Goal: Task Accomplishment & Management: Manage account settings

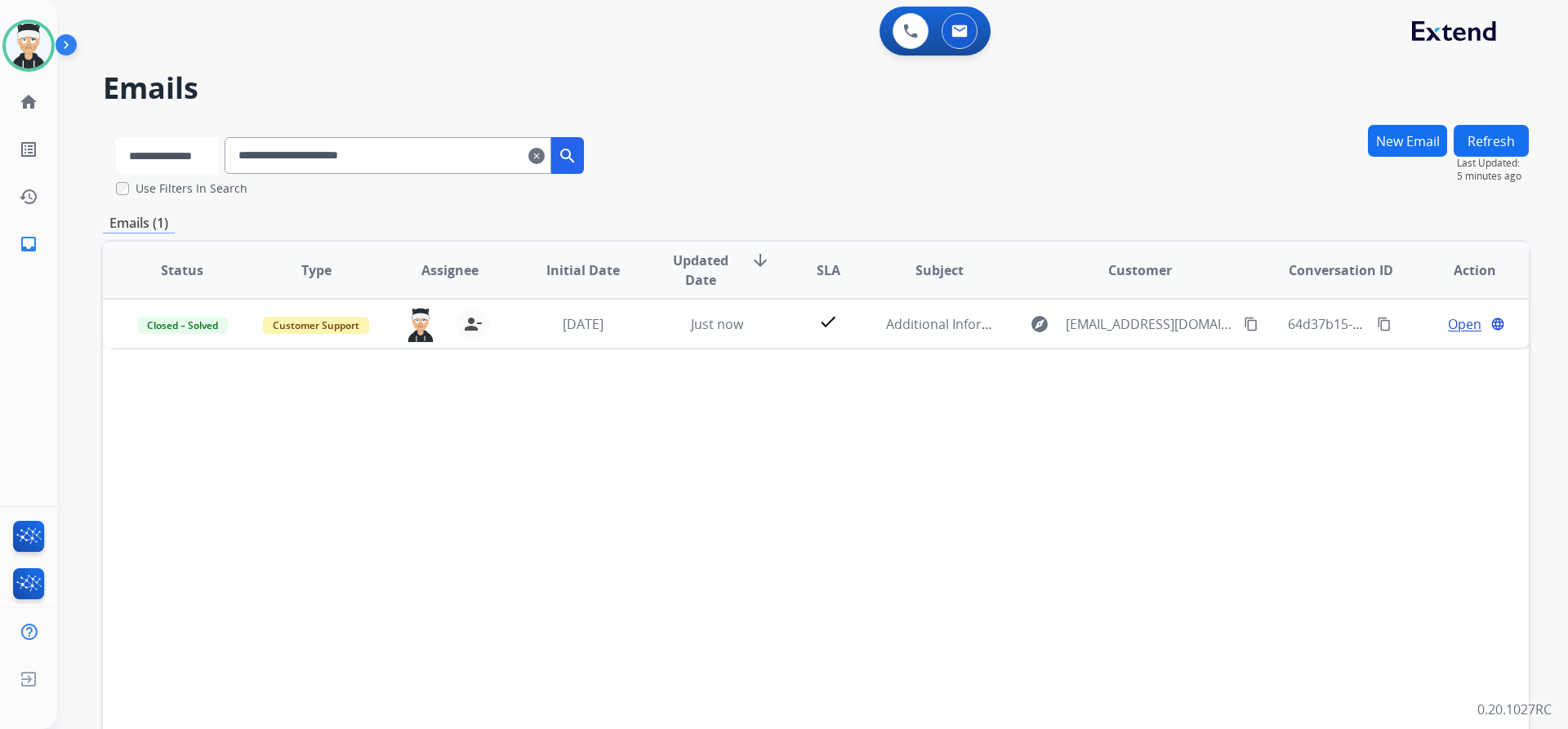
click at [116, 137] on select "**********" at bounding box center [167, 156] width 102 height 37
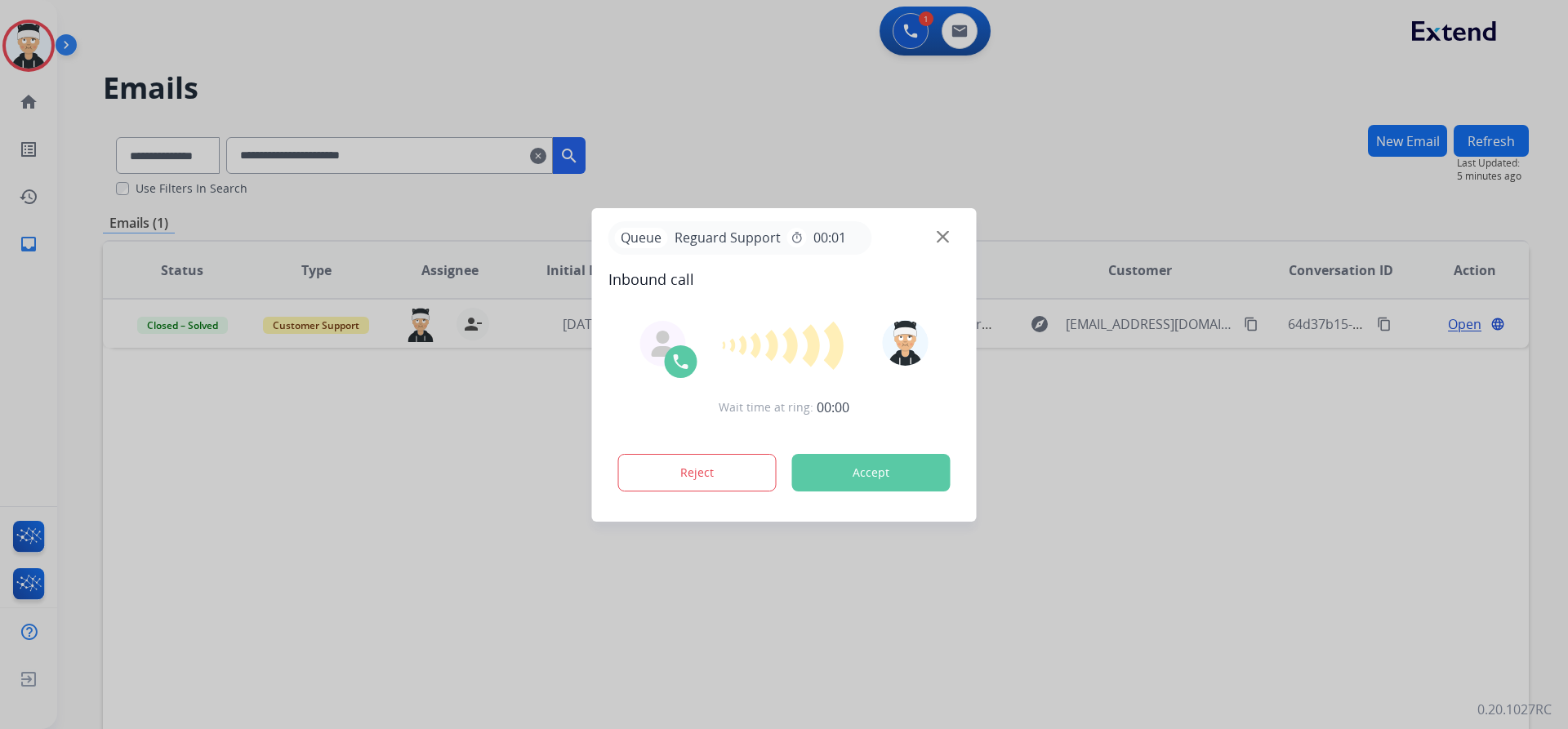
drag, startPoint x: 458, startPoint y: 158, endPoint x: 232, endPoint y: 180, distance: 227.1
click at [232, 180] on div at bounding box center [784, 364] width 1568 height 729
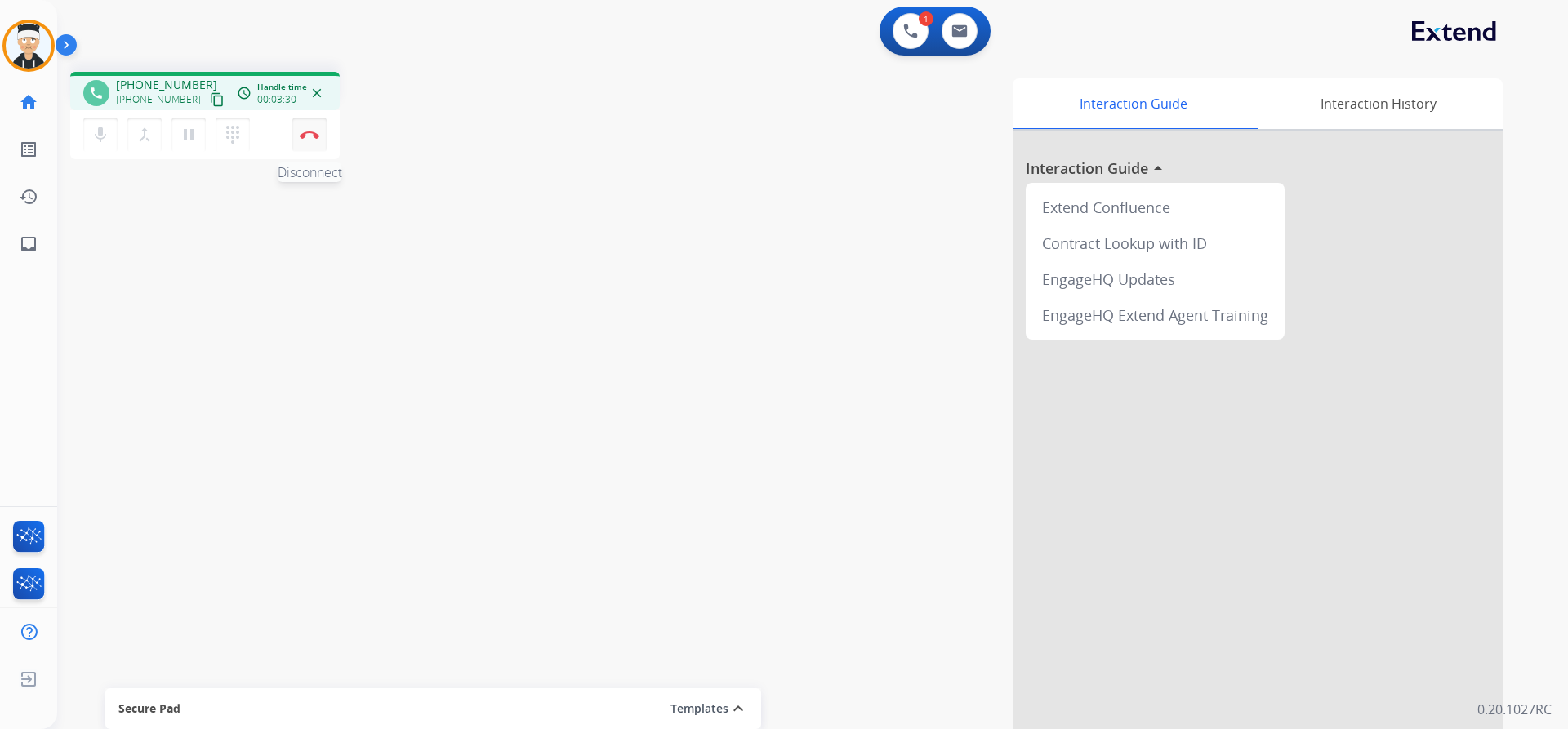
click at [308, 120] on button "Disconnect" at bounding box center [309, 134] width 34 height 34
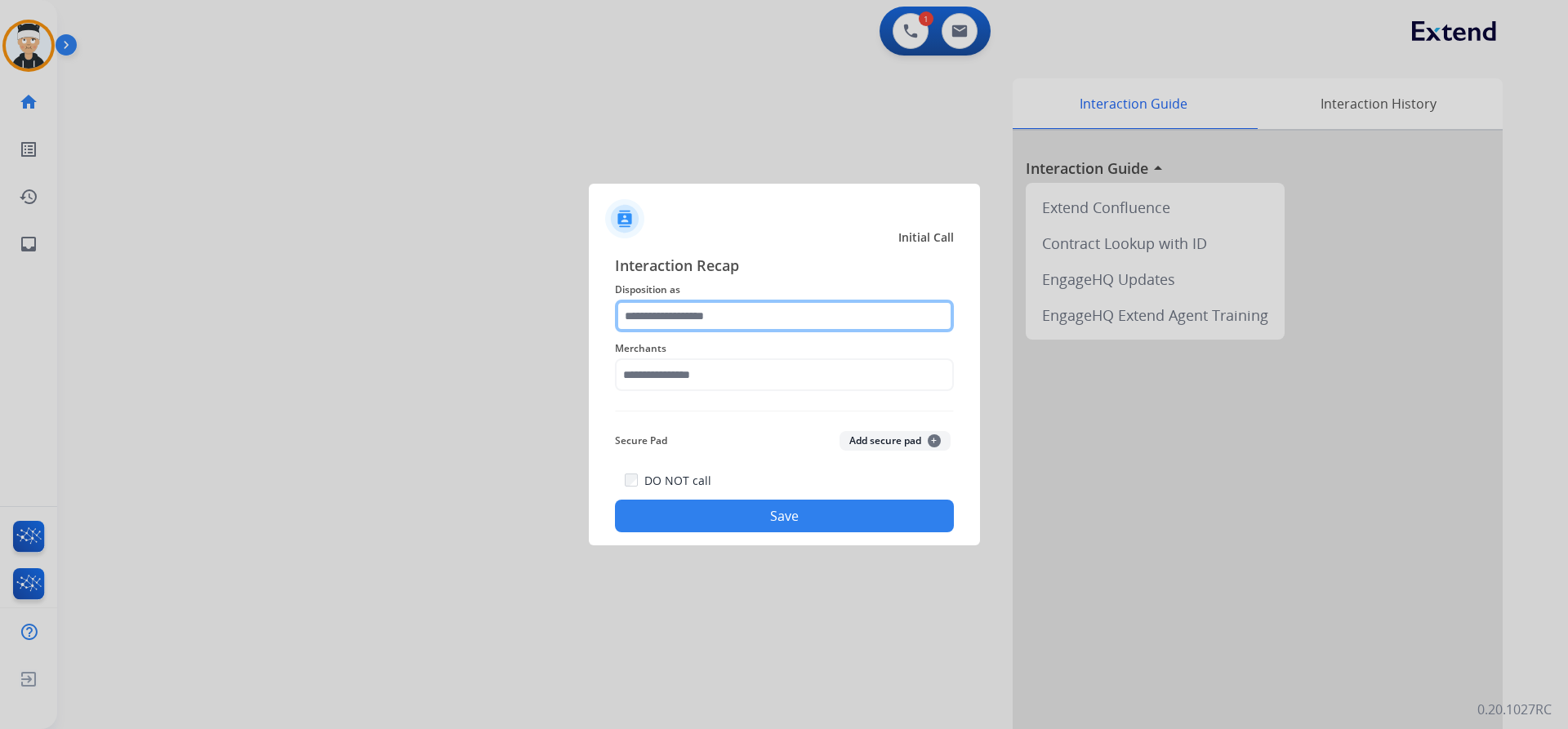
click at [704, 310] on input "text" at bounding box center [784, 316] width 339 height 33
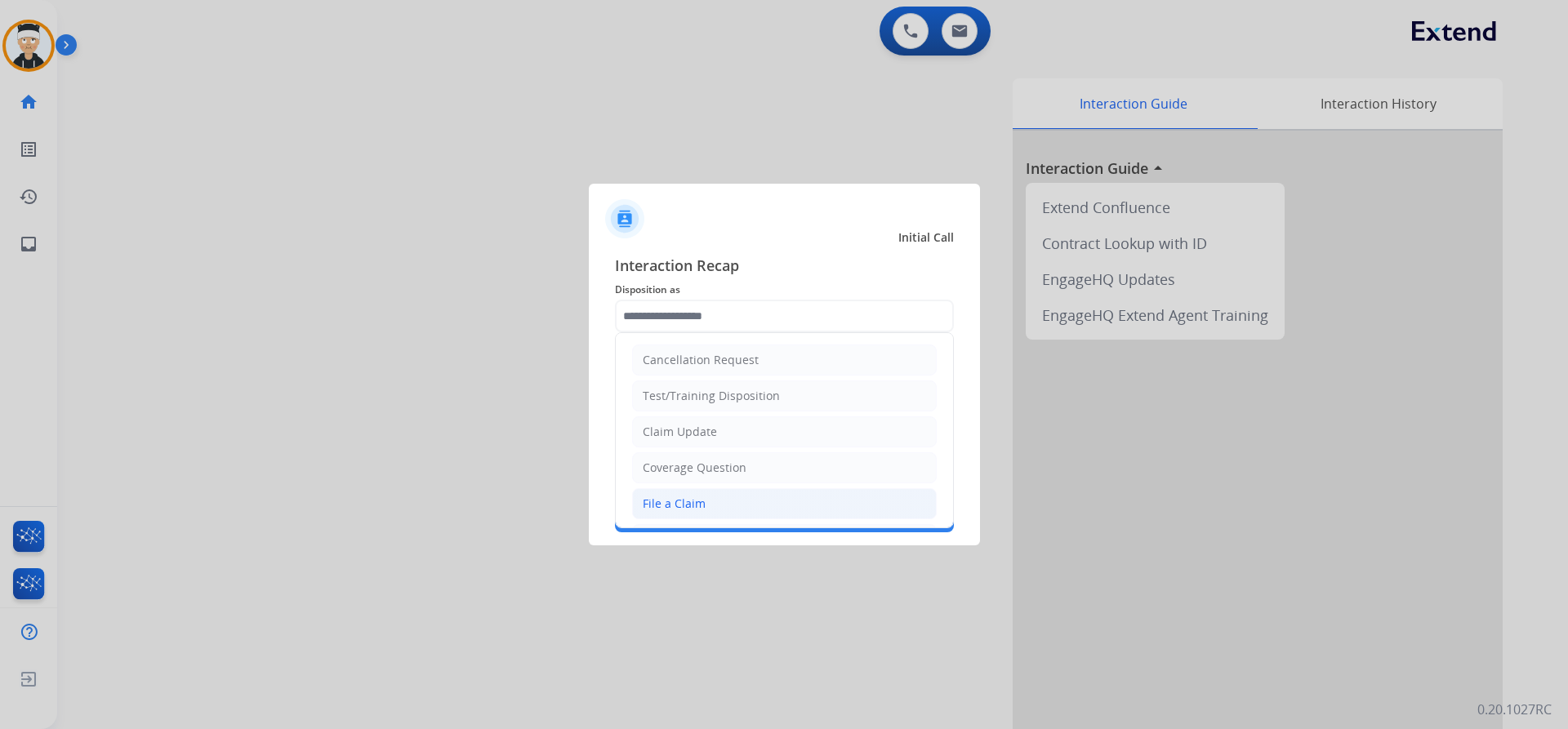
click at [755, 496] on li "File a Claim" at bounding box center [784, 504] width 305 height 31
type input "**********"
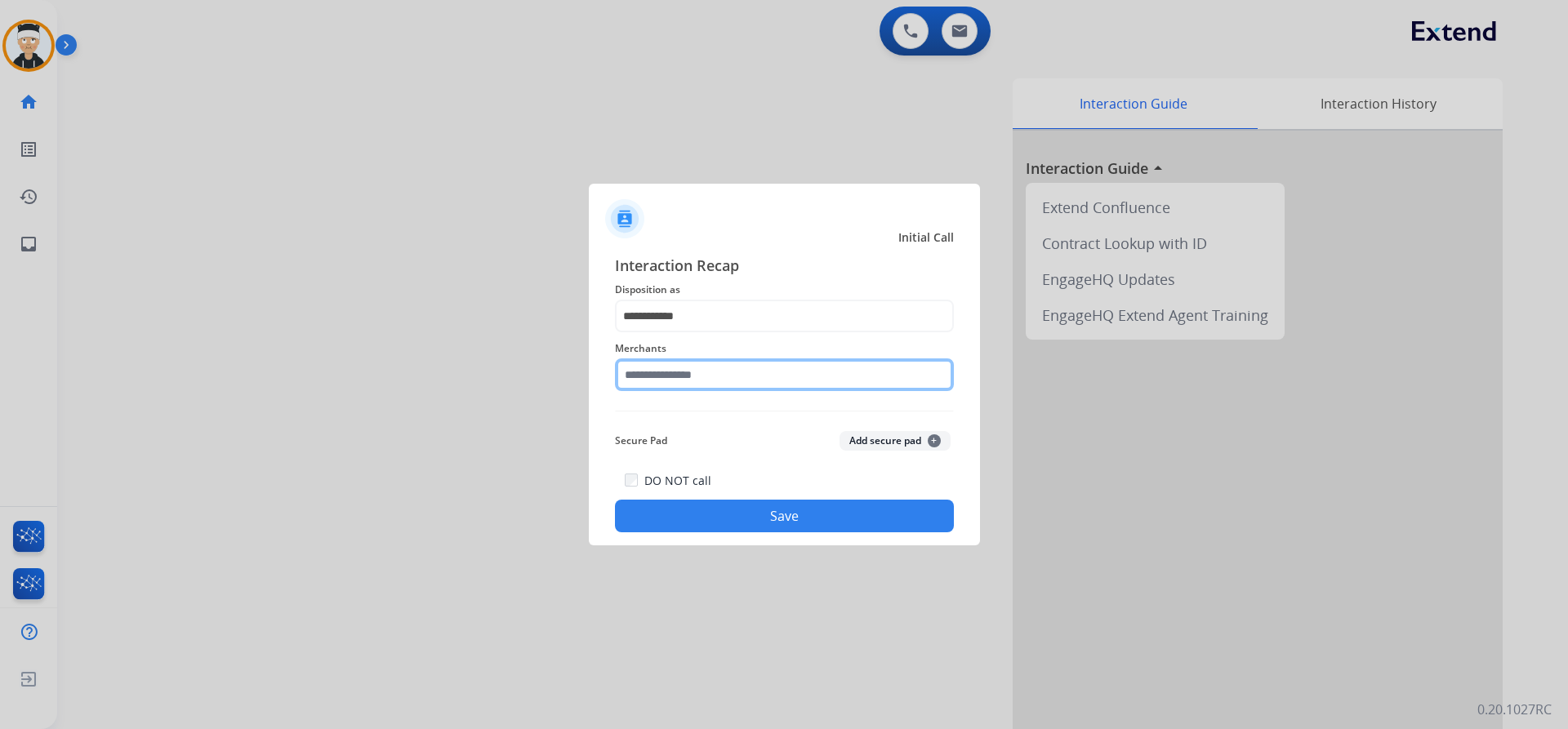
click at [717, 371] on input "text" at bounding box center [784, 375] width 339 height 33
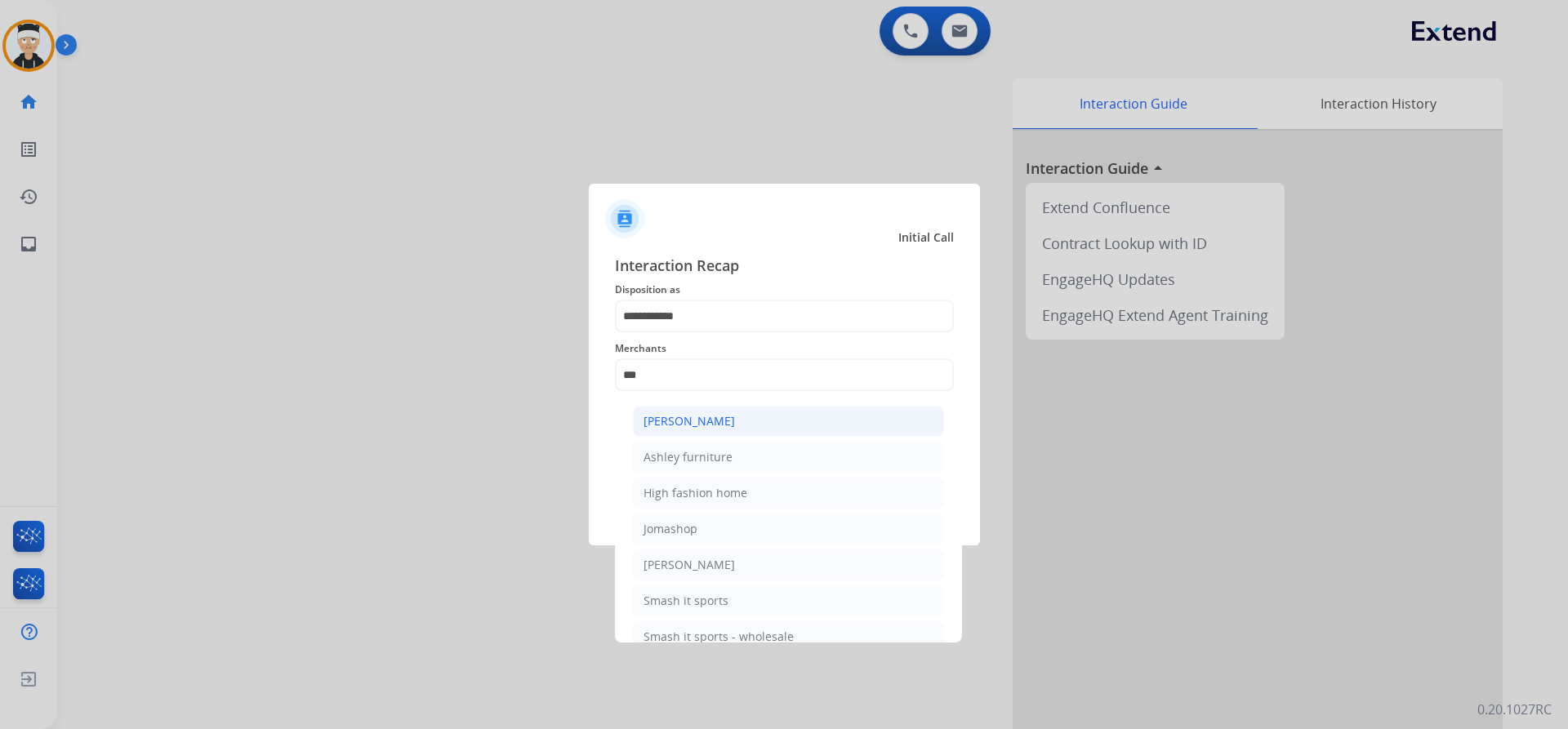
click at [706, 420] on div "[PERSON_NAME]" at bounding box center [689, 421] width 91 height 16
type input "**********"
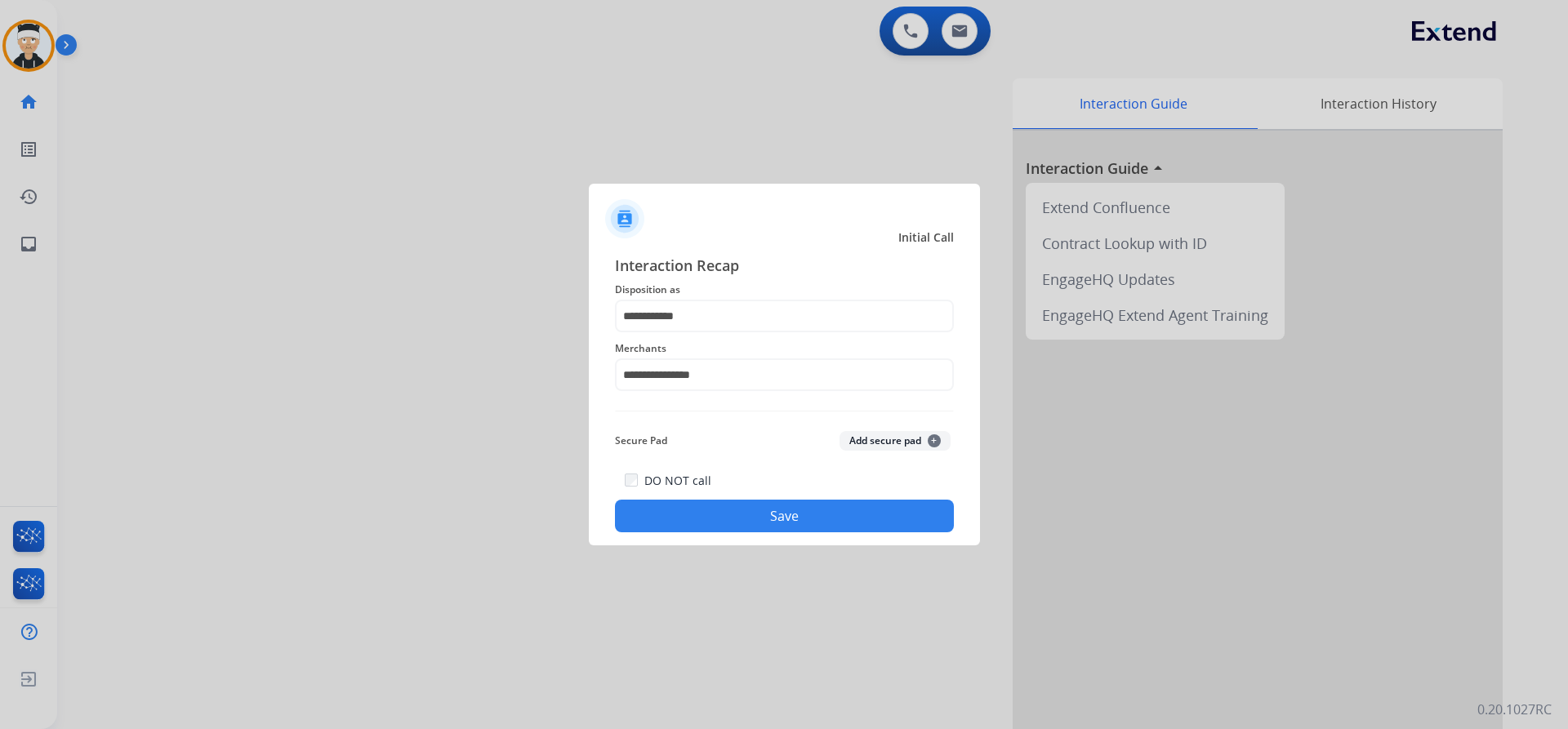
click at [761, 496] on div "DO NOT call Save" at bounding box center [784, 501] width 339 height 62
click at [758, 516] on button "Save" at bounding box center [784, 516] width 339 height 33
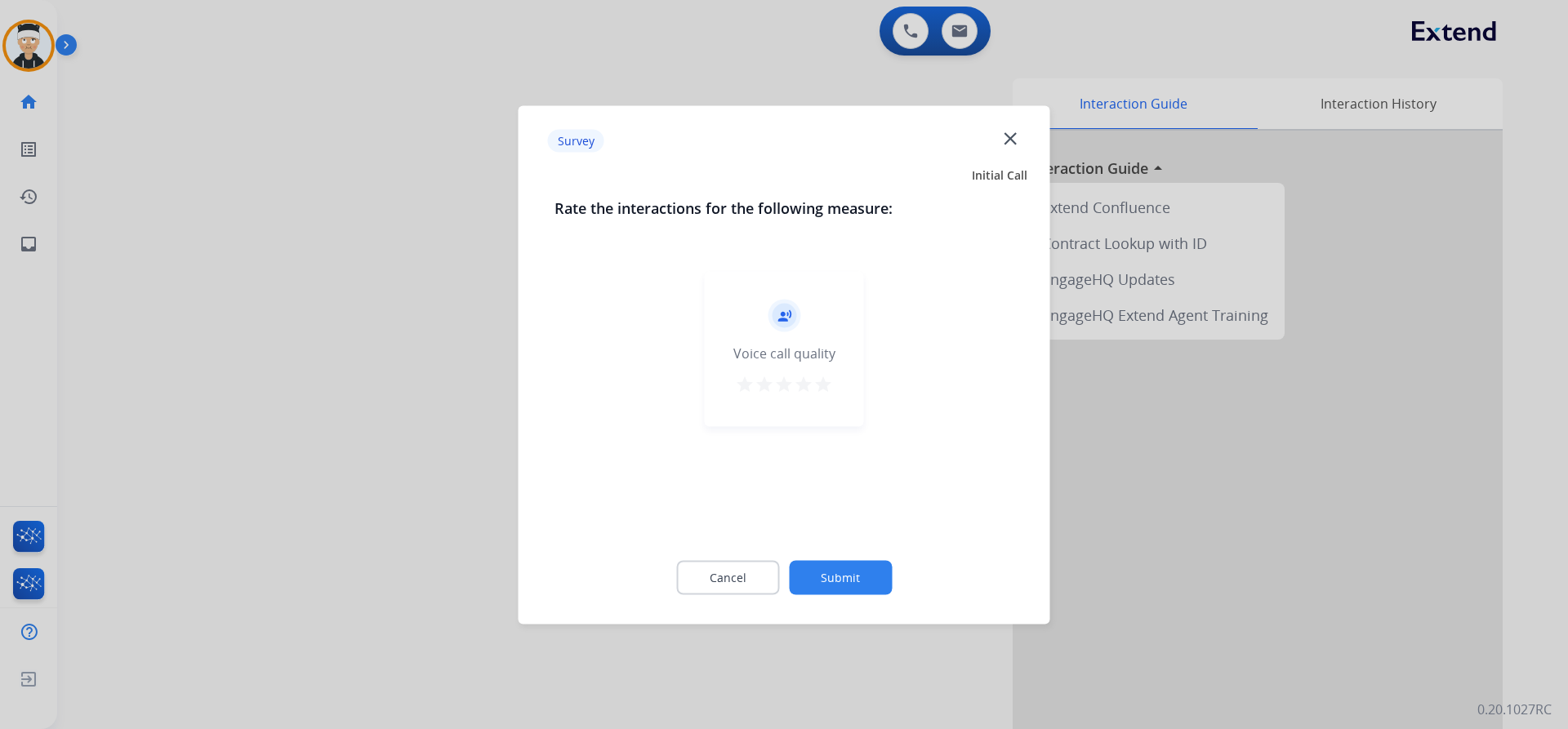
click at [821, 384] on mat-icon "star" at bounding box center [823, 383] width 19 height 19
click at [868, 602] on div "Cancel Submit" at bounding box center [784, 577] width 460 height 74
click at [869, 588] on button "Submit" at bounding box center [841, 577] width 103 height 34
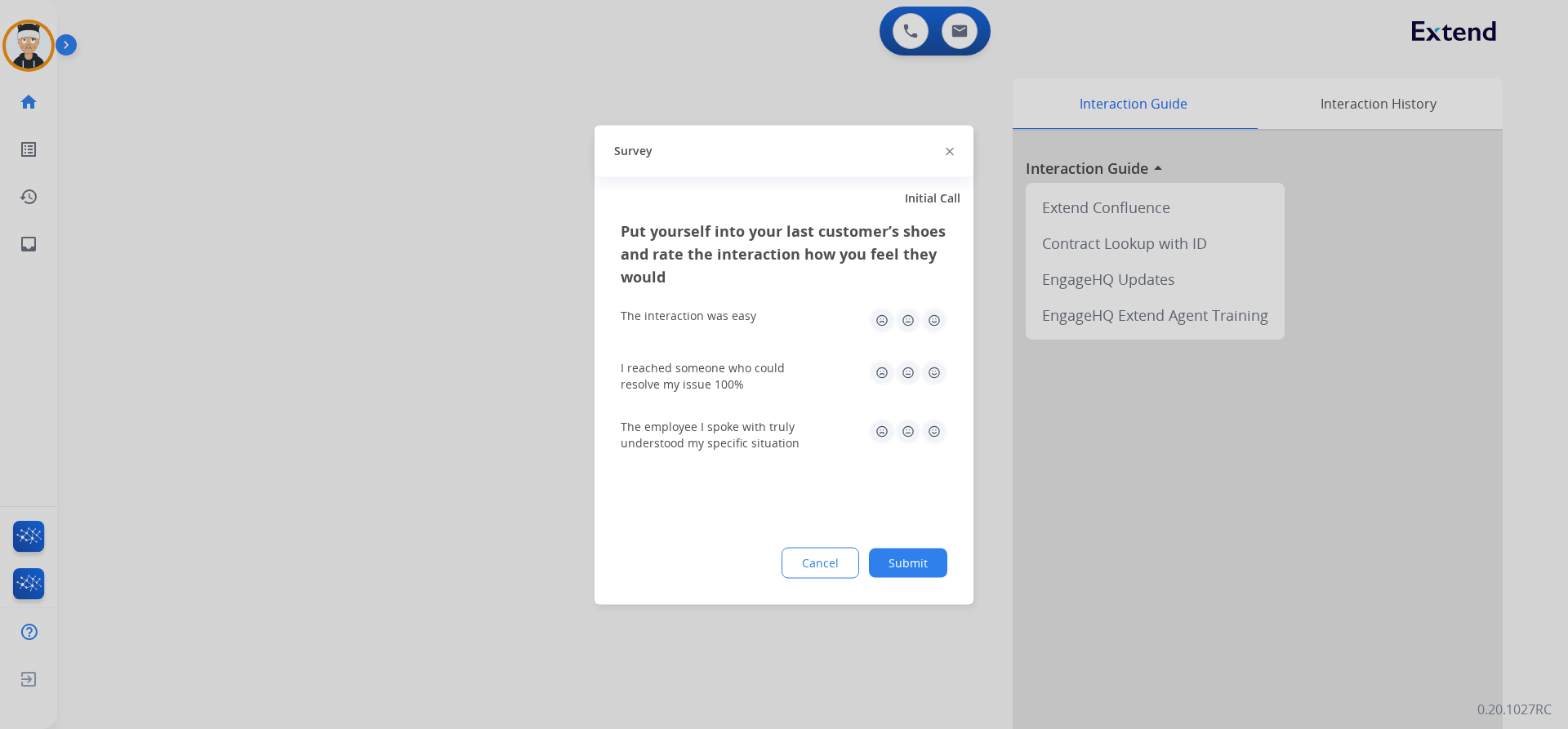
click at [931, 431] on img at bounding box center [934, 431] width 26 height 26
click at [935, 374] on img at bounding box center [934, 372] width 26 height 26
click at [930, 320] on img at bounding box center [934, 319] width 26 height 26
click at [919, 545] on div "Put yourself into your last customer’s shoes and rate the interaction how you f…" at bounding box center [784, 411] width 379 height 385
click at [916, 562] on button "Submit" at bounding box center [908, 562] width 79 height 29
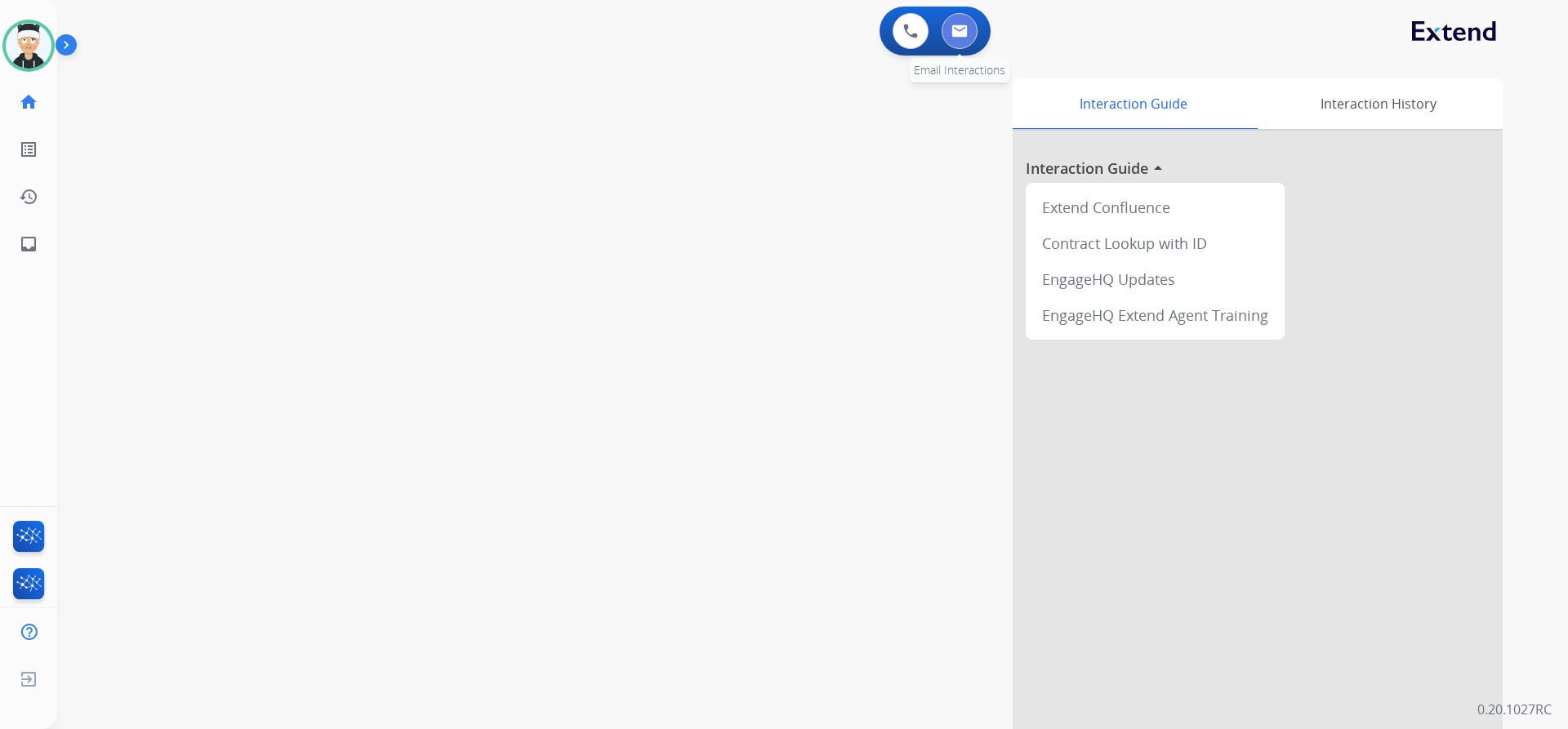
click at [954, 25] on img at bounding box center [960, 31] width 16 height 13
select select "**********"
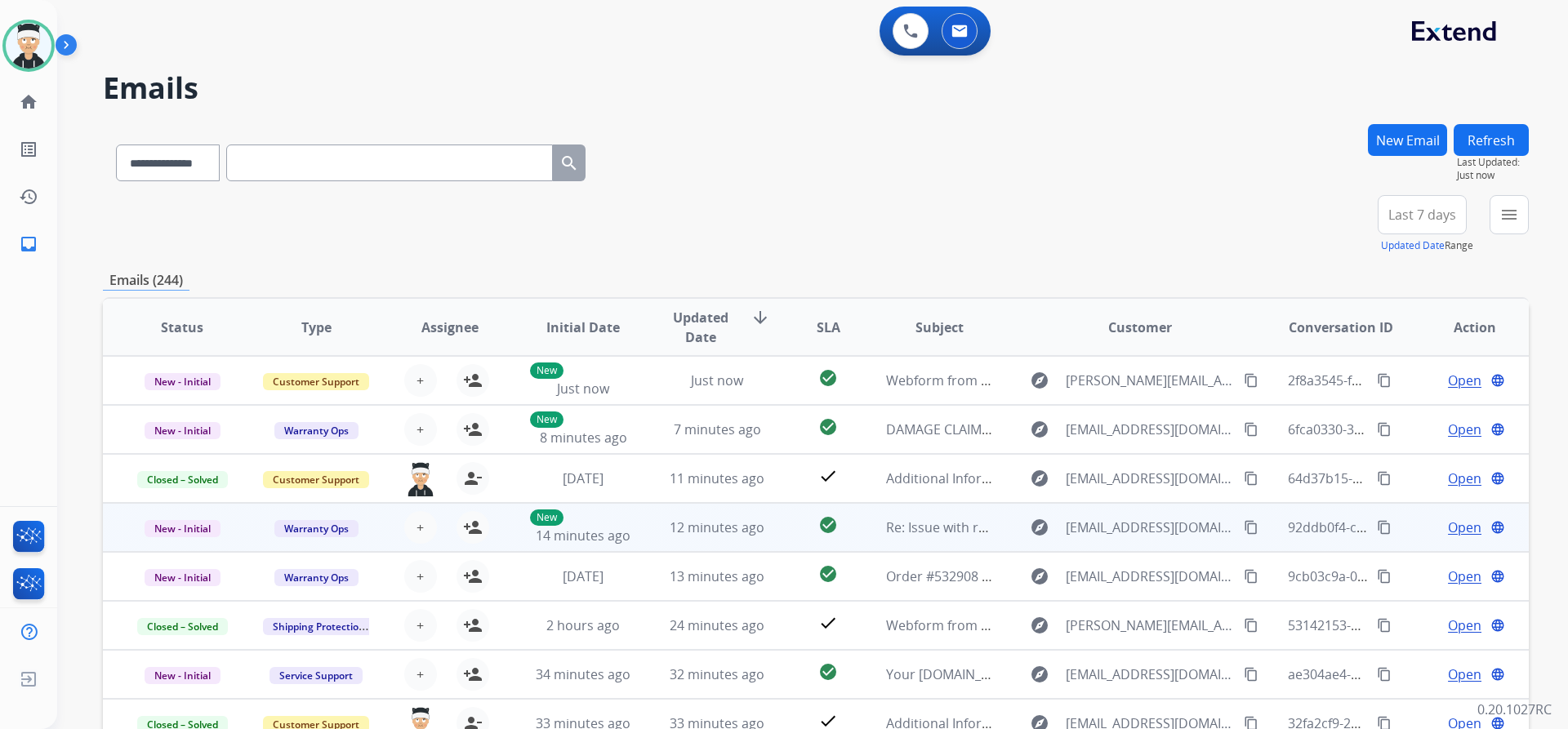
scroll to position [2, 0]
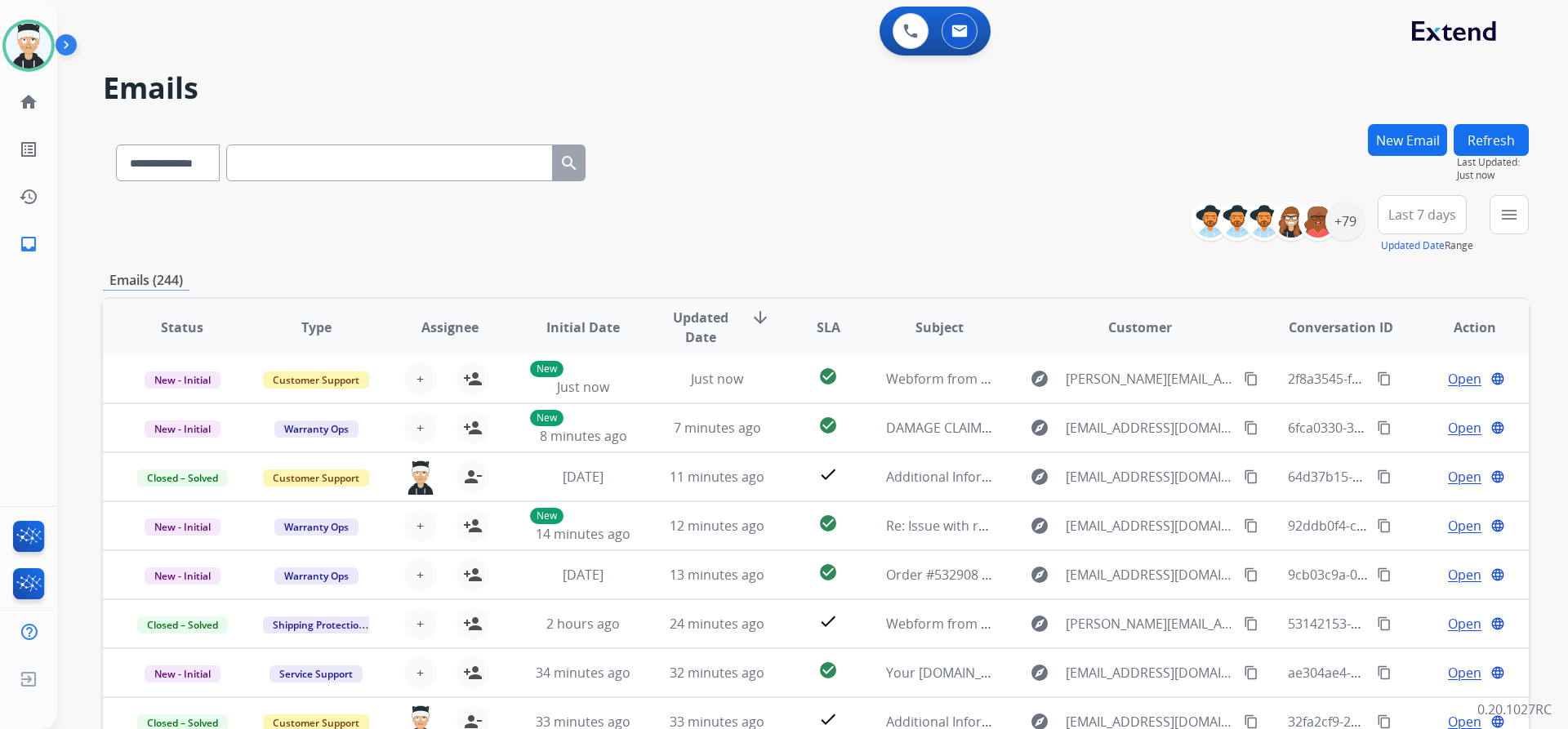
click at [313, 159] on input "text" at bounding box center [390, 163] width 327 height 37
click at [414, 175] on input "text" at bounding box center [390, 163] width 327 height 37
